Goal: Register for event/course

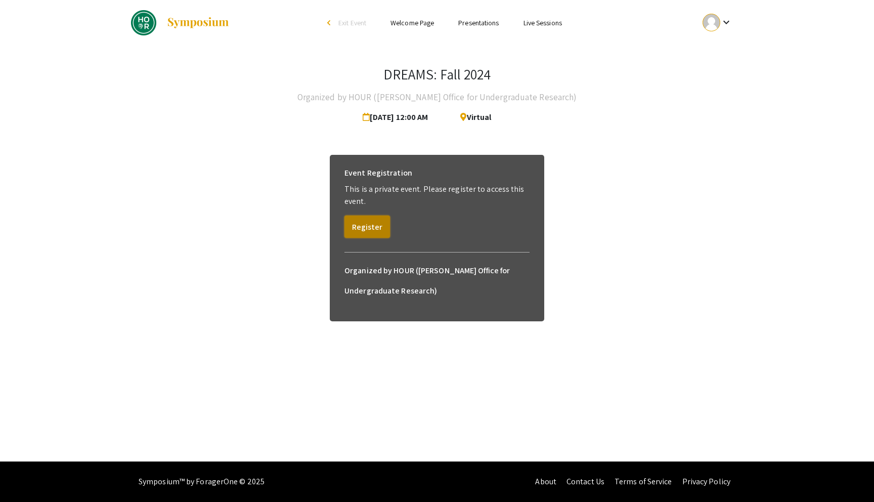
click at [369, 221] on button "Register" at bounding box center [367, 226] width 46 height 22
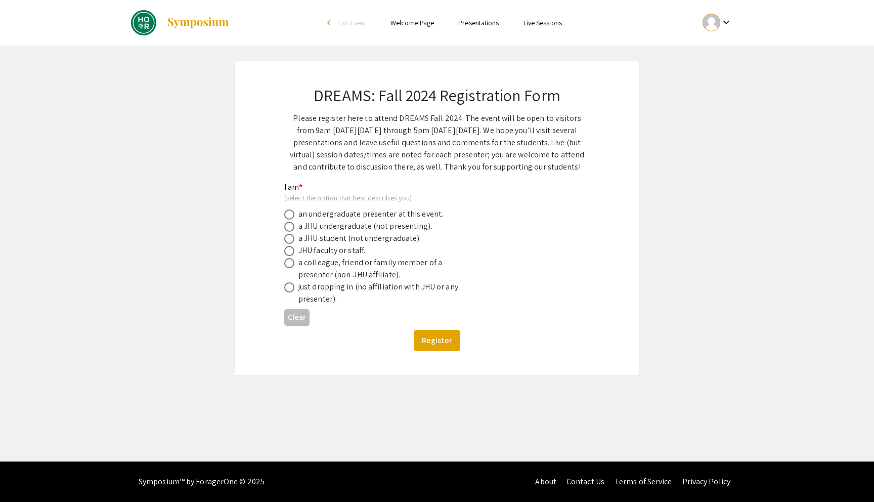
click at [368, 228] on div "a JHU undergraduate (not presenting)." at bounding box center [365, 226] width 134 height 12
click at [291, 228] on span at bounding box center [289, 226] width 10 height 10
click at [291, 228] on input "radio" at bounding box center [289, 226] width 10 height 10
radio input "true"
click at [420, 333] on button "Register" at bounding box center [437, 340] width 46 height 21
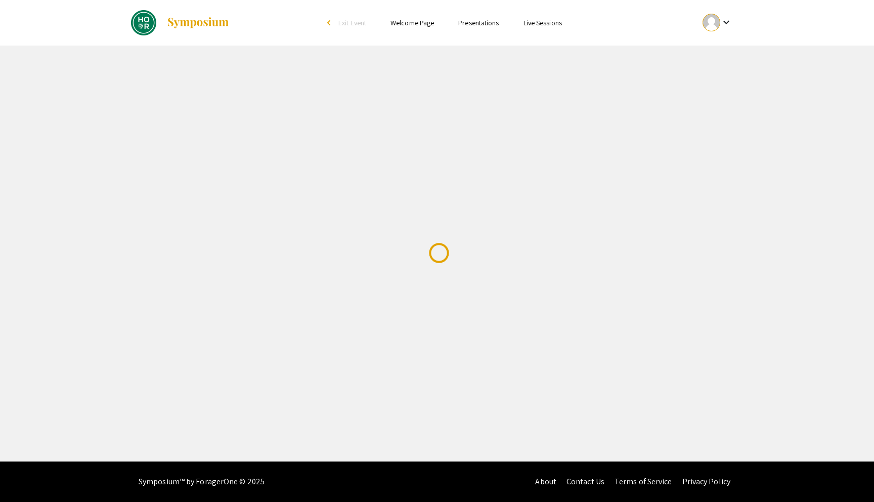
click at [420, 333] on div "Skip navigation arrow_back_ios Exit Event Welcome Page Presentations Live Sessi…" at bounding box center [437, 230] width 874 height 461
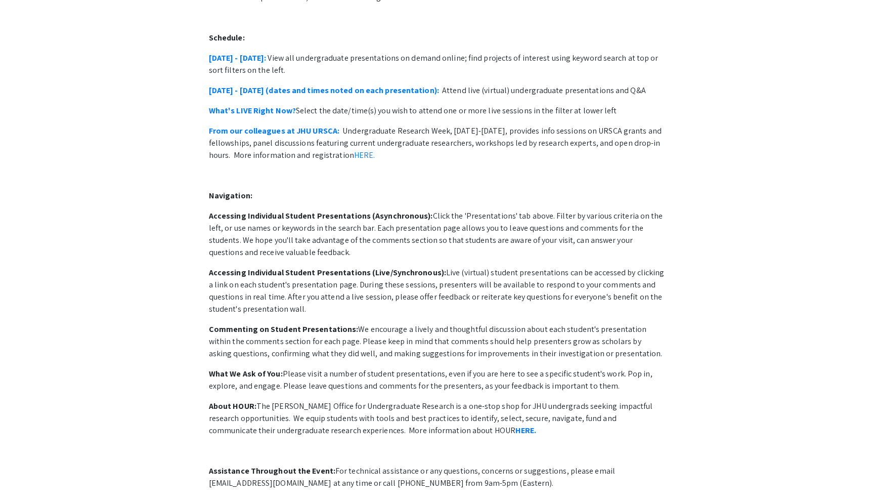
scroll to position [156, 0]
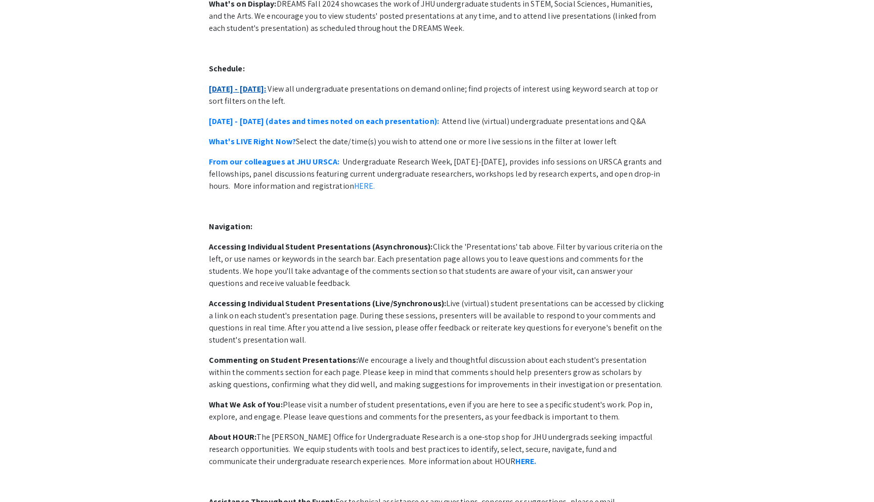
click at [243, 83] on link "[DATE] - [DATE]:" at bounding box center [238, 88] width 58 height 11
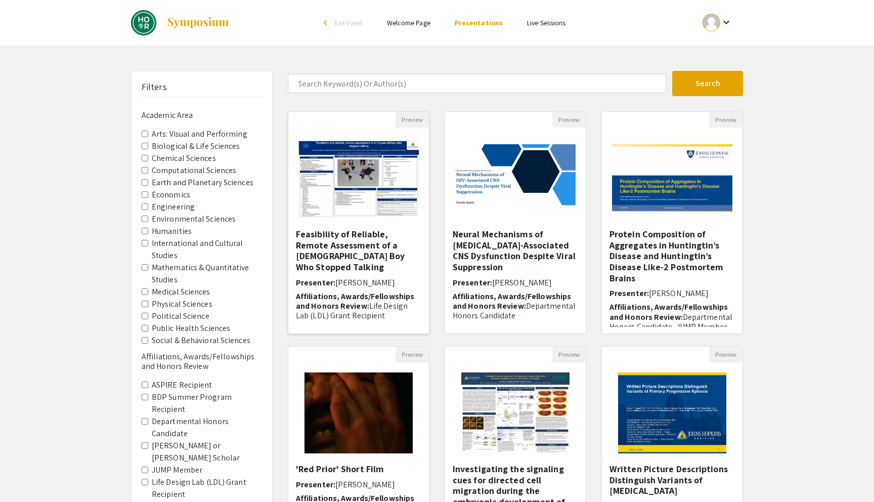
click at [392, 235] on h5 "Feasibility of Reliable, Remote Assessment of a [DEMOGRAPHIC_DATA] Boy Who Stop…" at bounding box center [358, 250] width 125 height 43
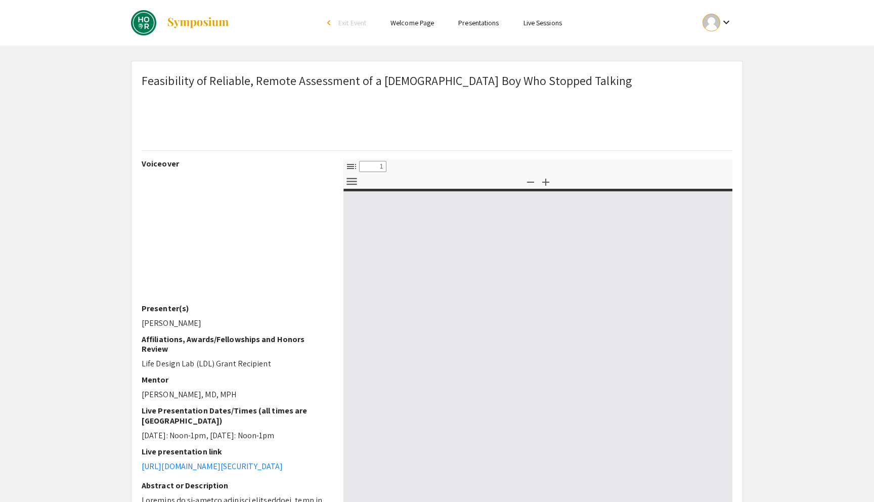
select select "custom"
type input "0"
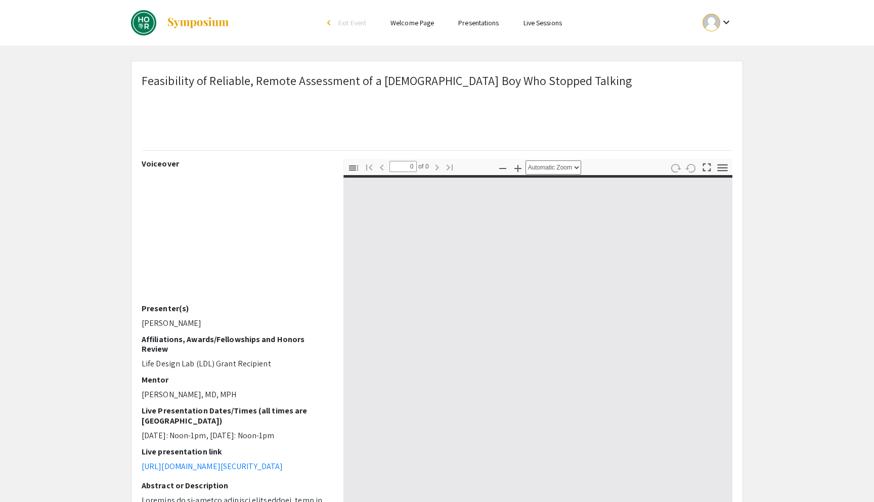
select select "custom"
type input "1"
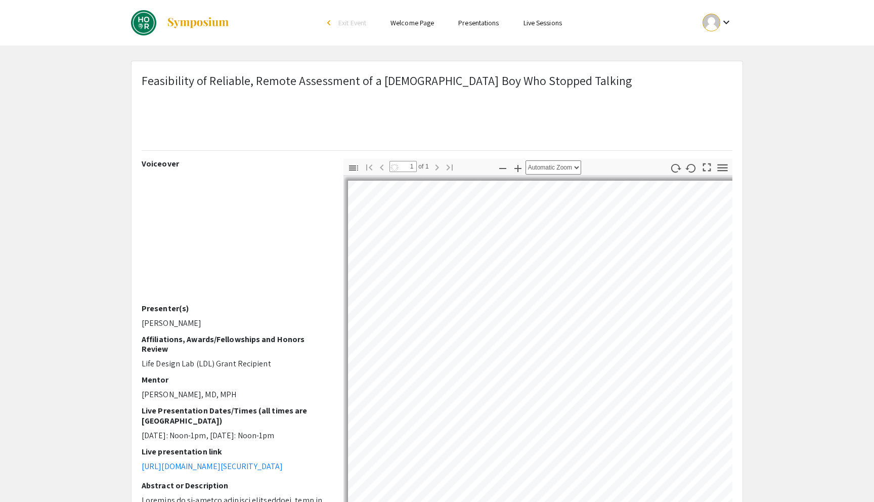
select select "auto"
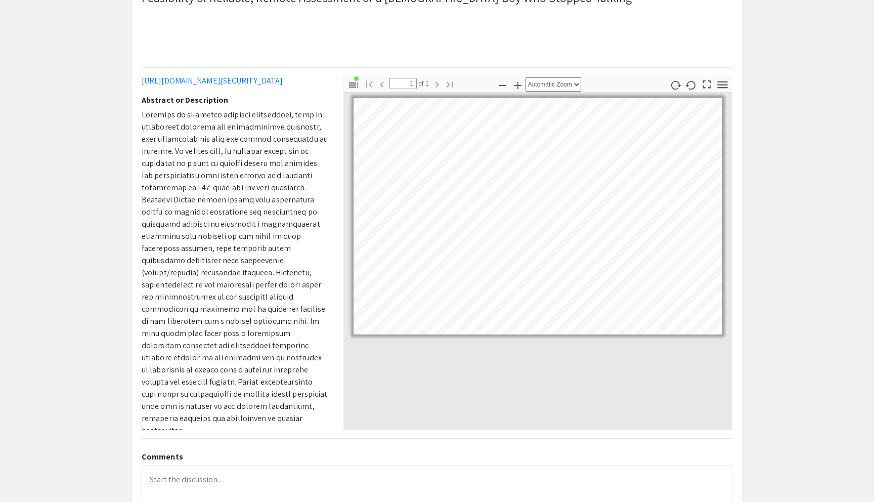
scroll to position [86, 0]
